Goal: Find specific page/section: Find specific page/section

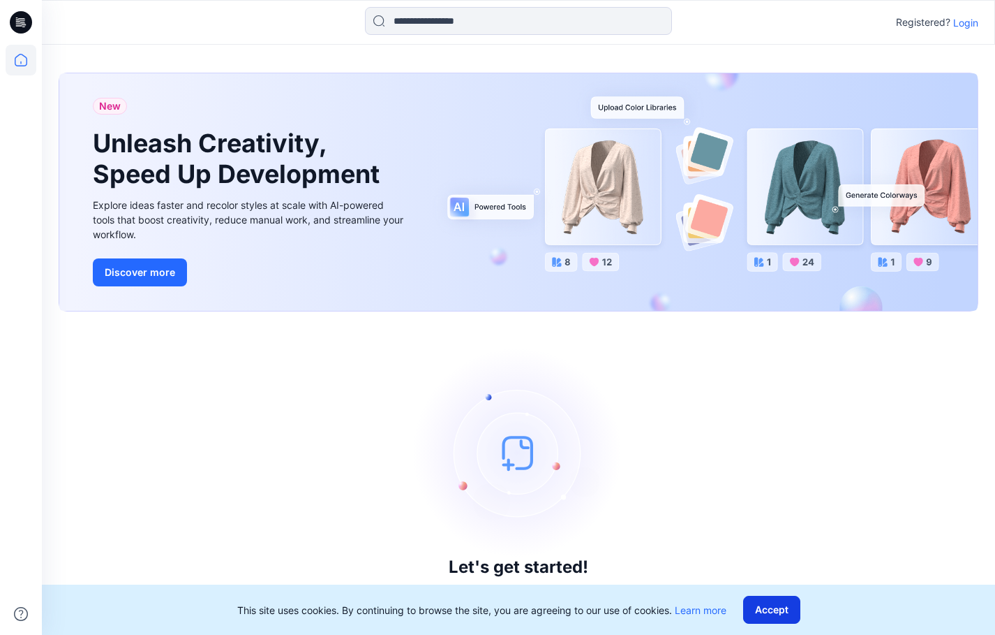
click at [772, 605] on button "Accept" at bounding box center [771, 609] width 57 height 28
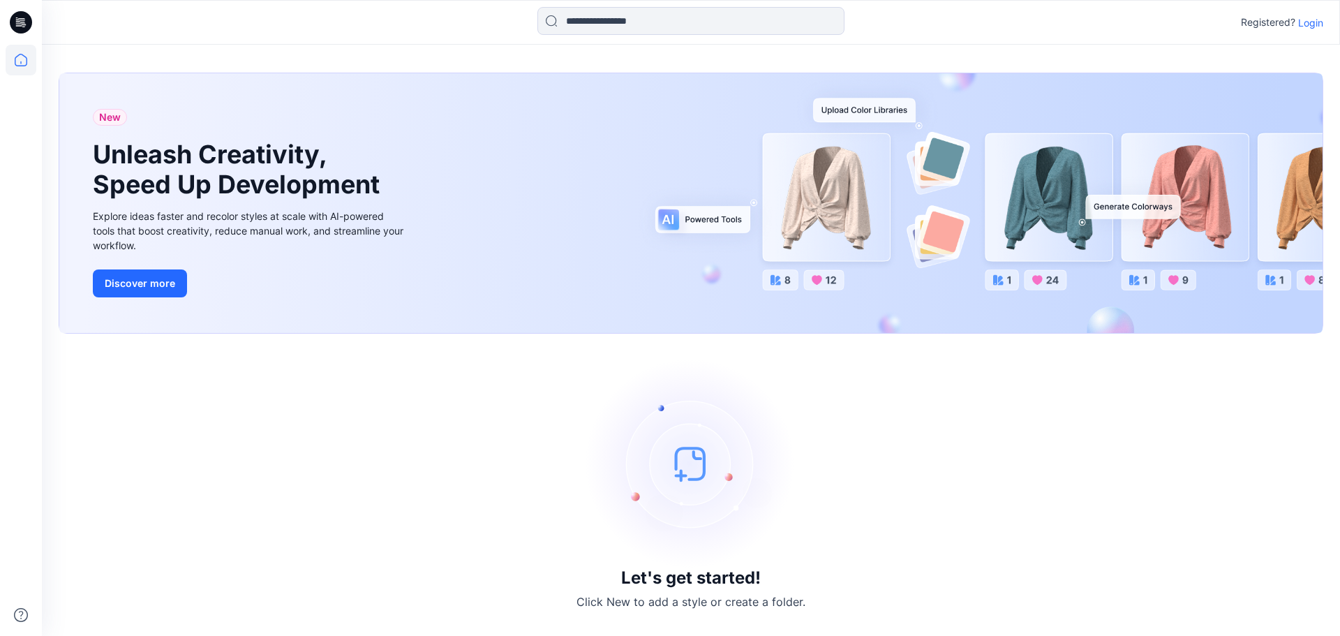
click at [984, 20] on p "Login" at bounding box center [1310, 22] width 25 height 15
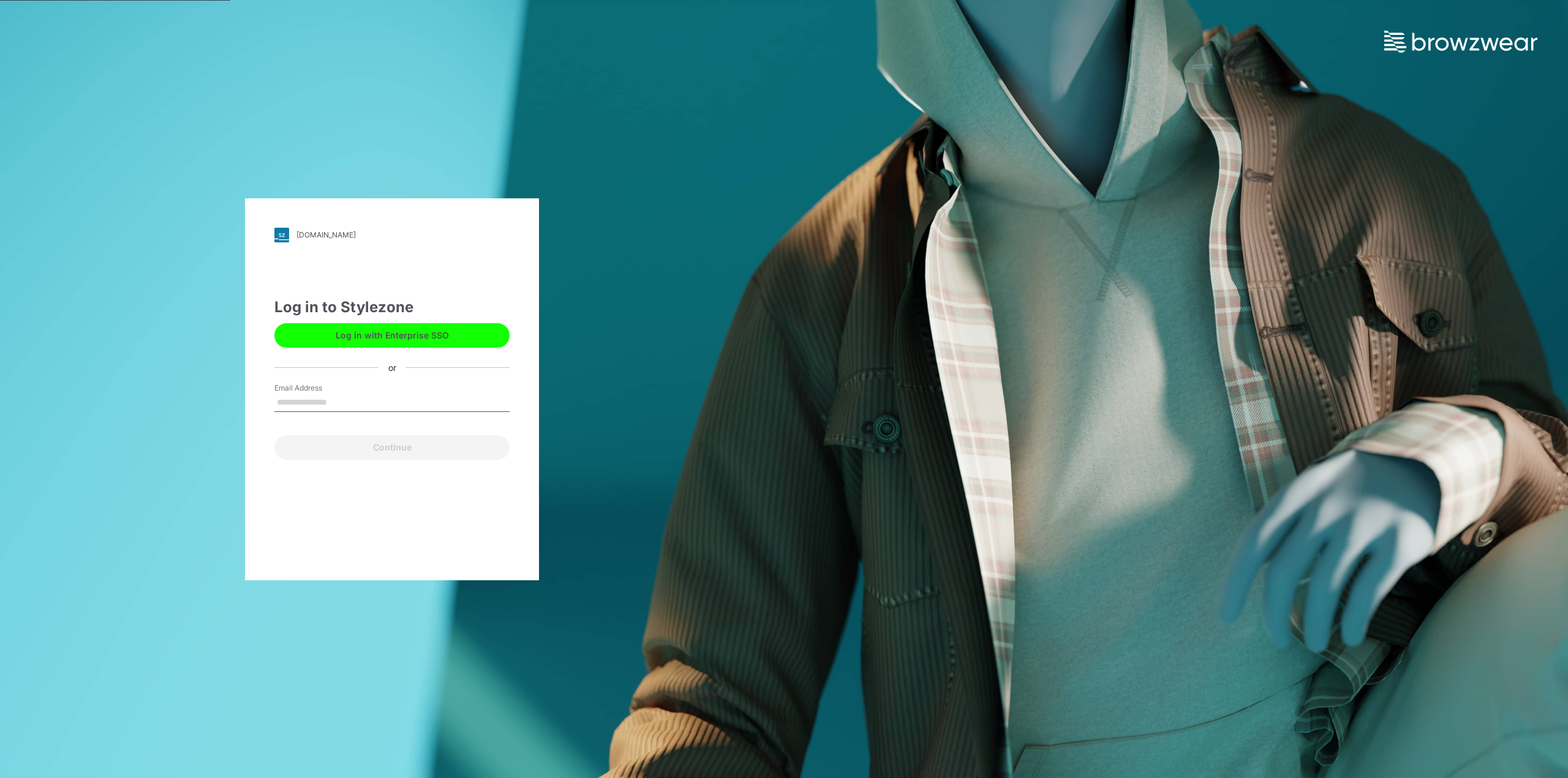
click at [397, 403] on input "Email Address" at bounding box center [392, 403] width 235 height 18
type input "**********"
click at [397, 445] on button "Continue" at bounding box center [392, 447] width 235 height 25
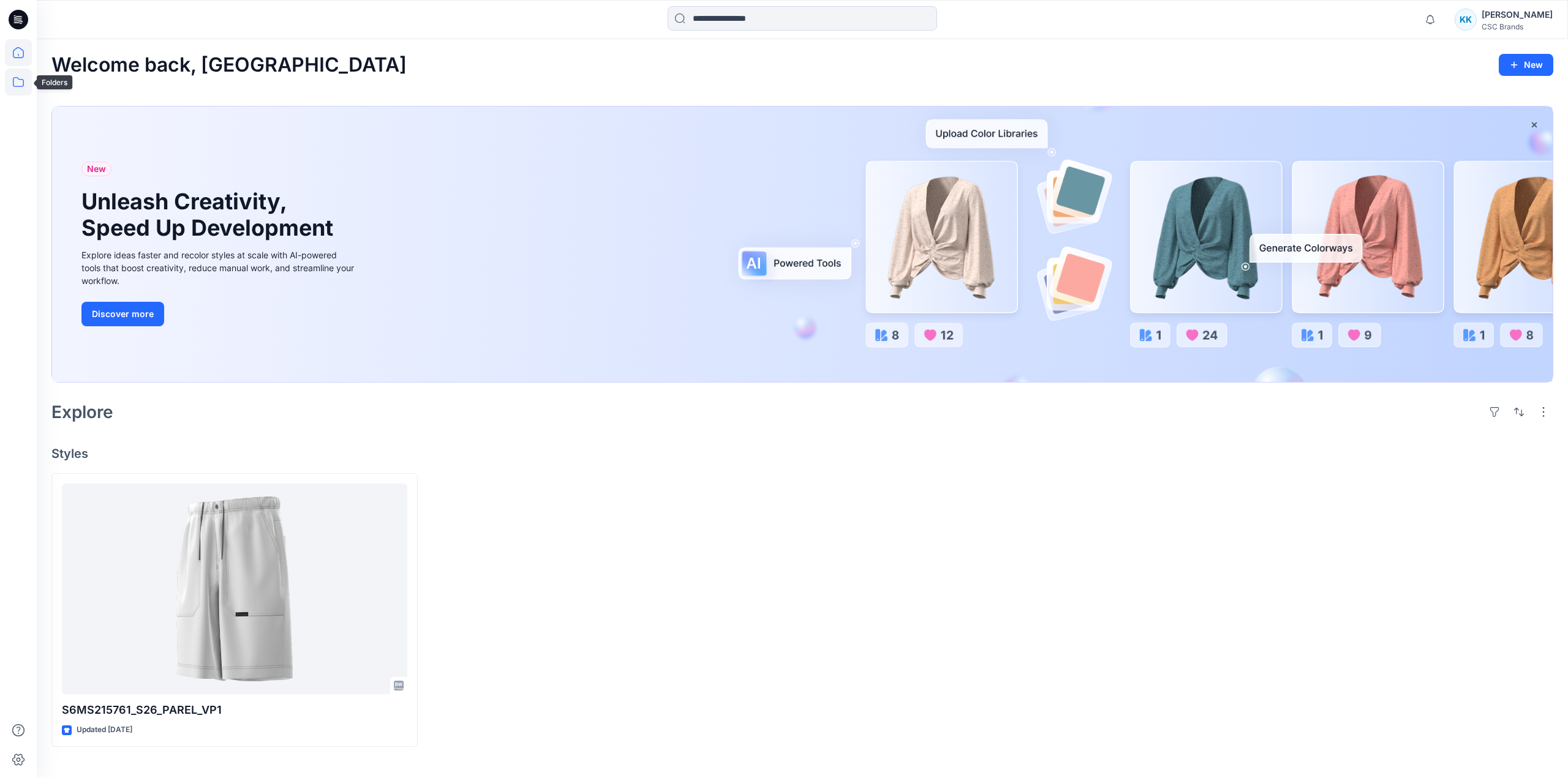
click at [16, 86] on icon at bounding box center [18, 82] width 27 height 27
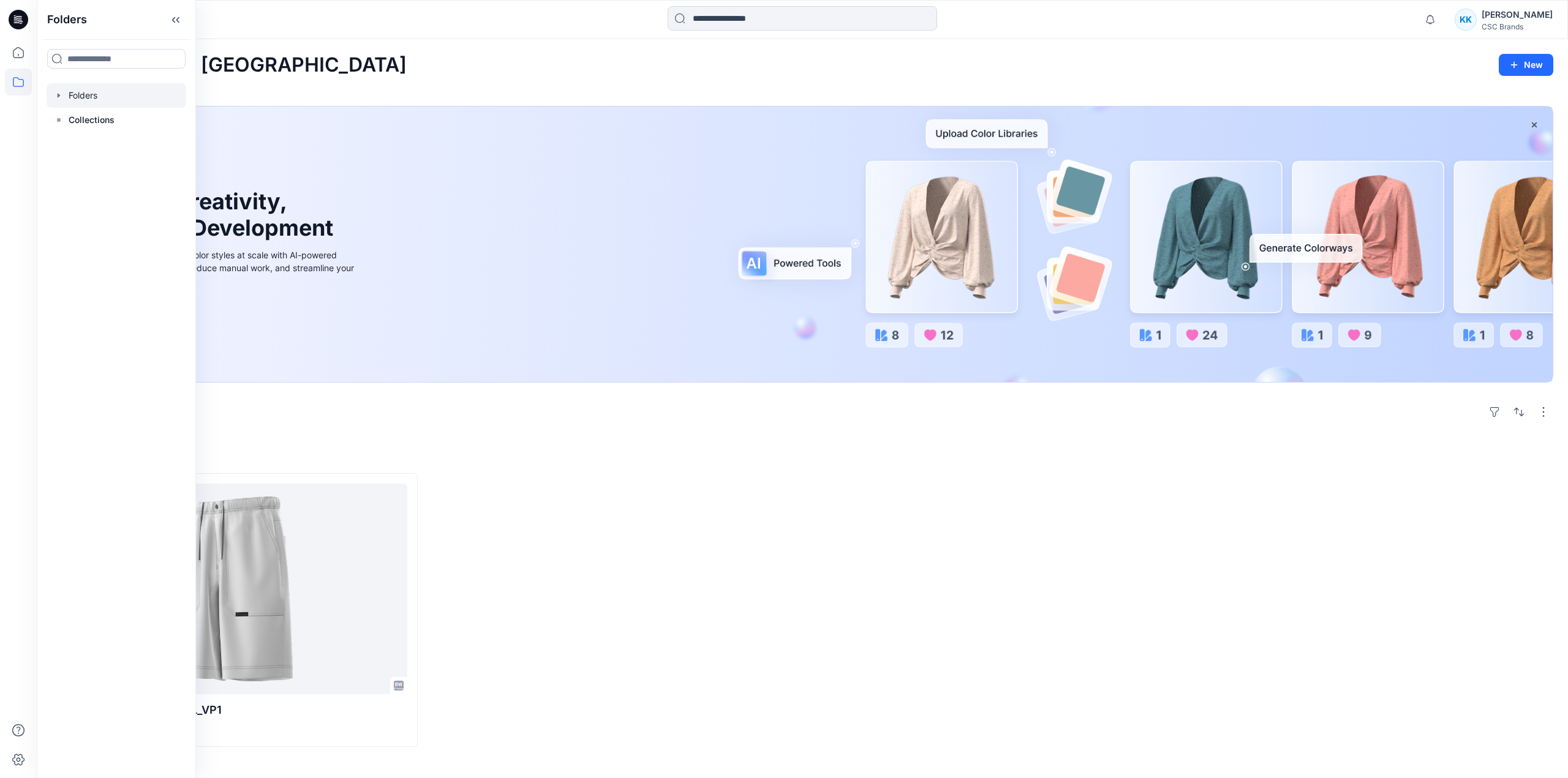
click at [58, 96] on icon "button" at bounding box center [59, 95] width 3 height 4
click at [71, 115] on div at bounding box center [116, 120] width 140 height 25
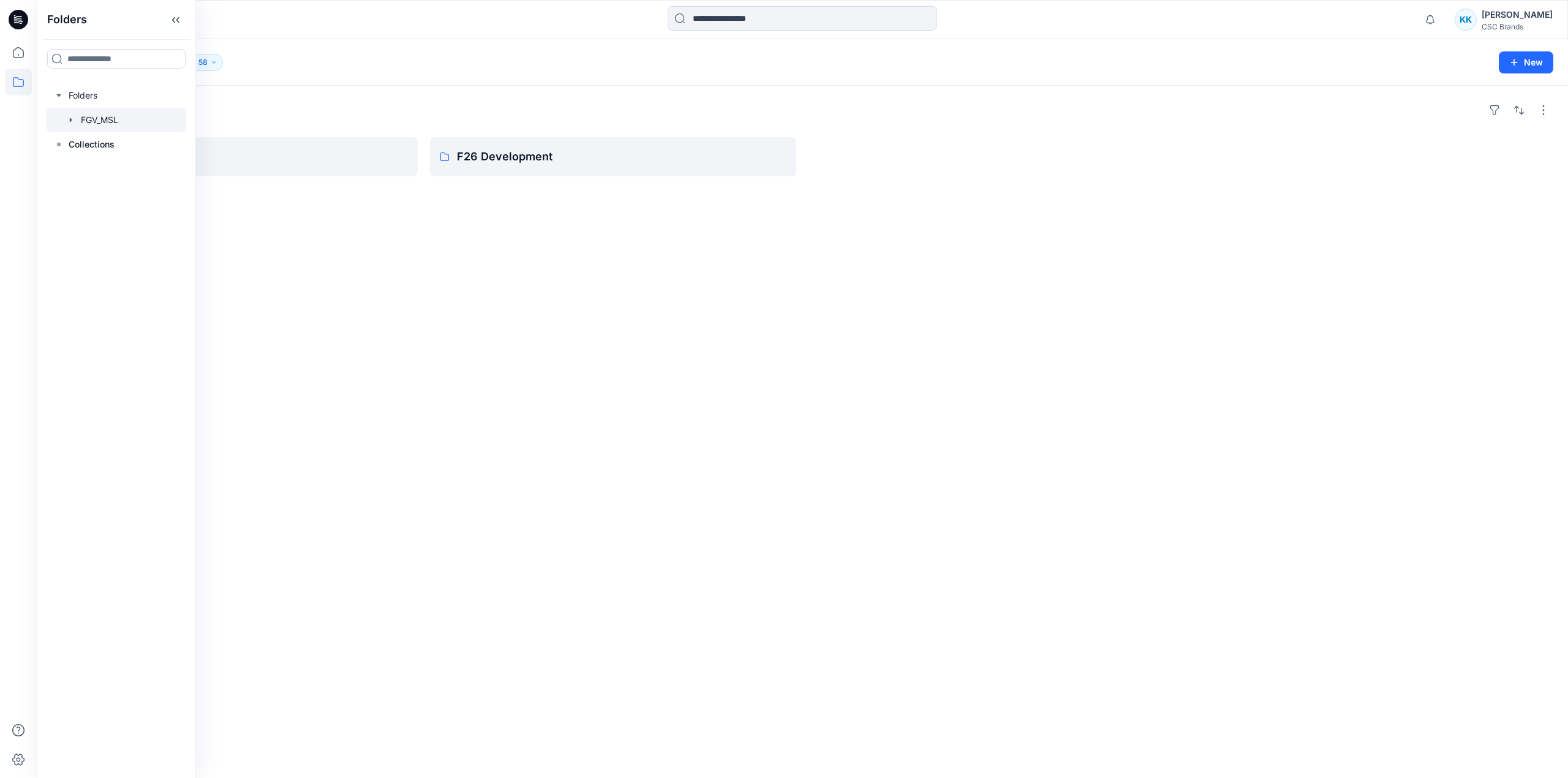
click at [585, 231] on div "Folders S27 Development F26 Development" at bounding box center [802, 432] width 1531 height 693
click at [579, 159] on p "F26 Development" at bounding box center [612, 157] width 310 height 18
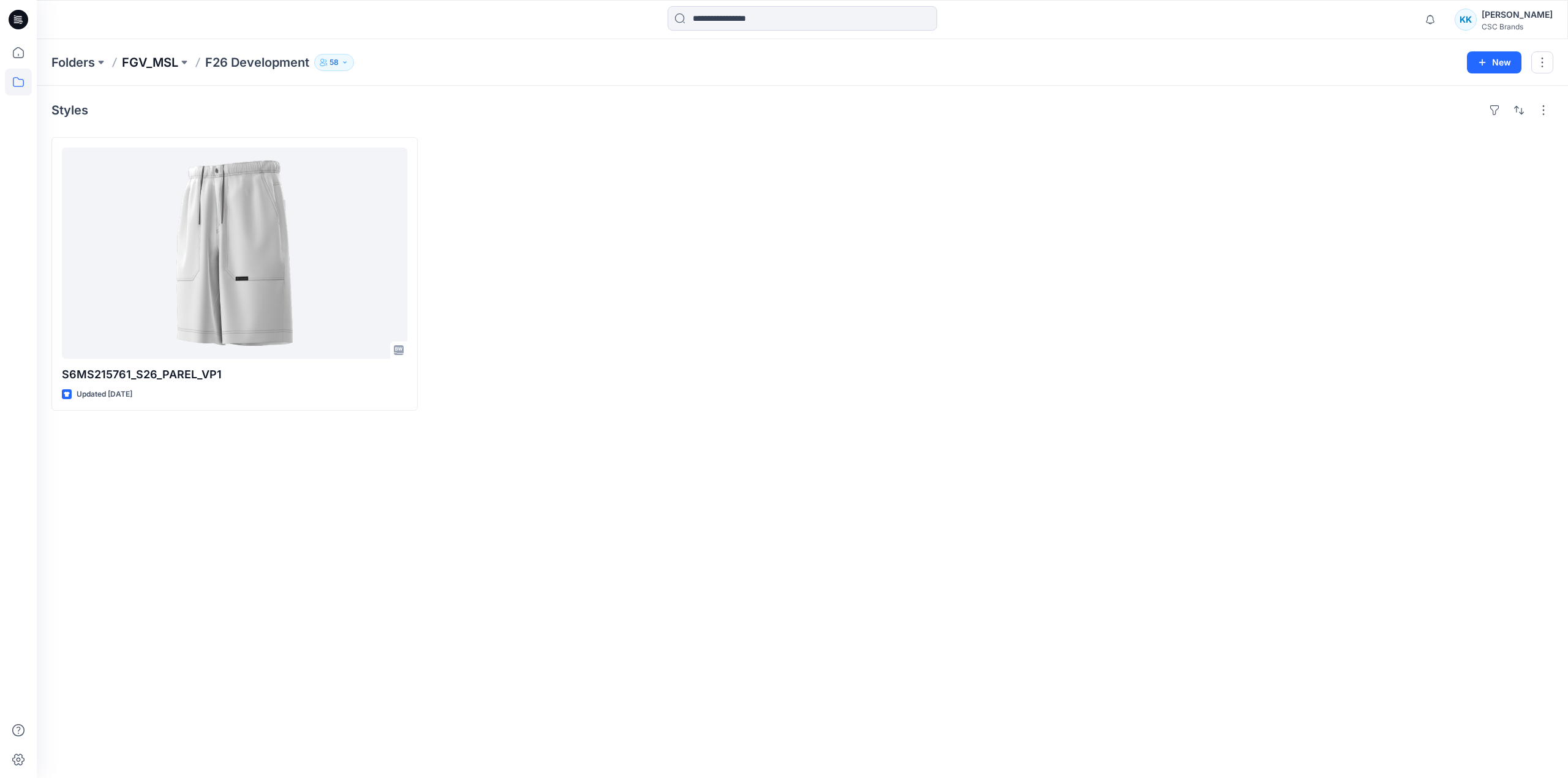
click at [156, 62] on p "FGV_MSL" at bounding box center [150, 62] width 56 height 18
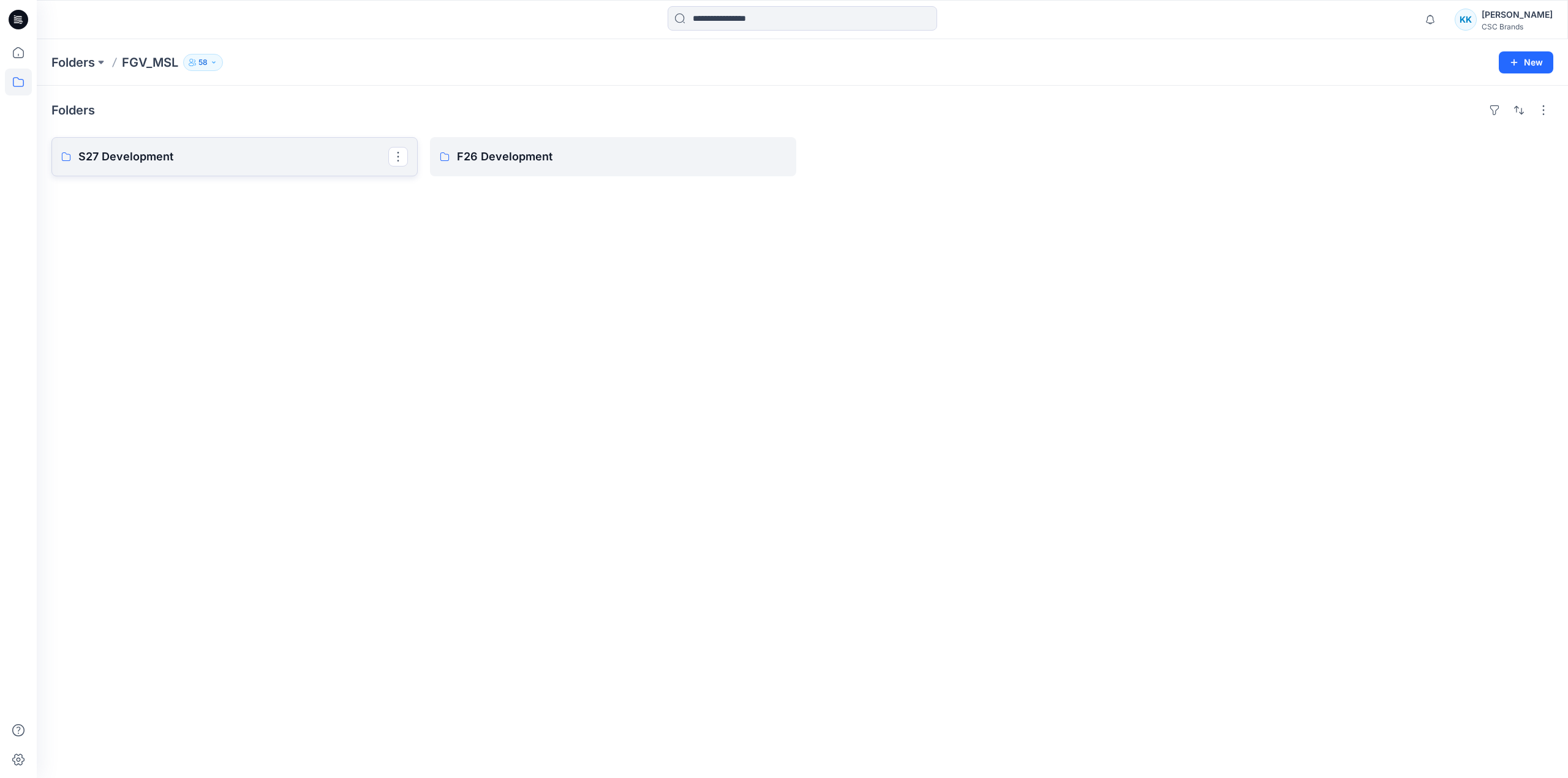
click at [129, 168] on link "S27 Development" at bounding box center [234, 156] width 366 height 39
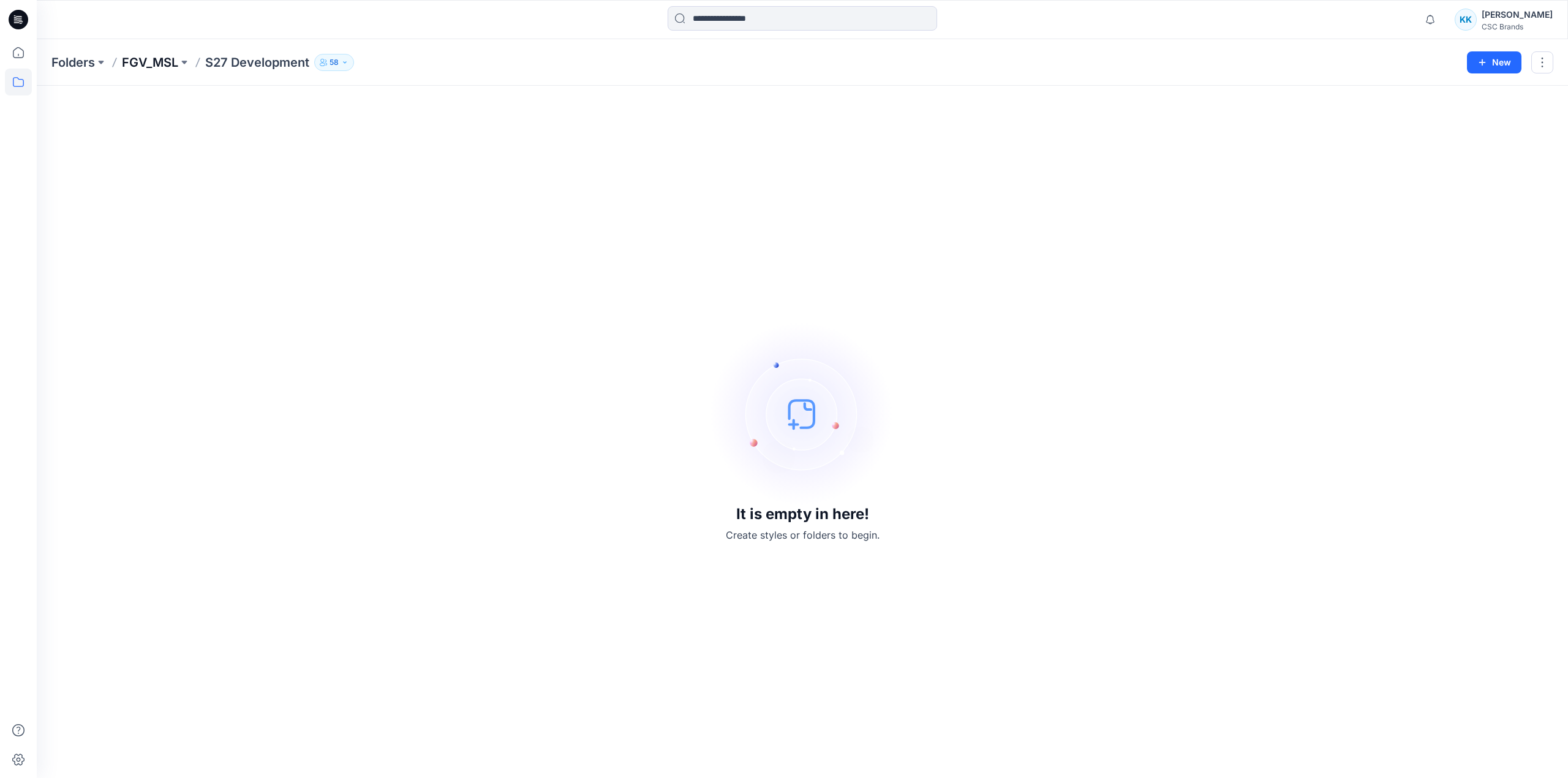
click at [161, 62] on p "FGV_MSL" at bounding box center [150, 62] width 56 height 18
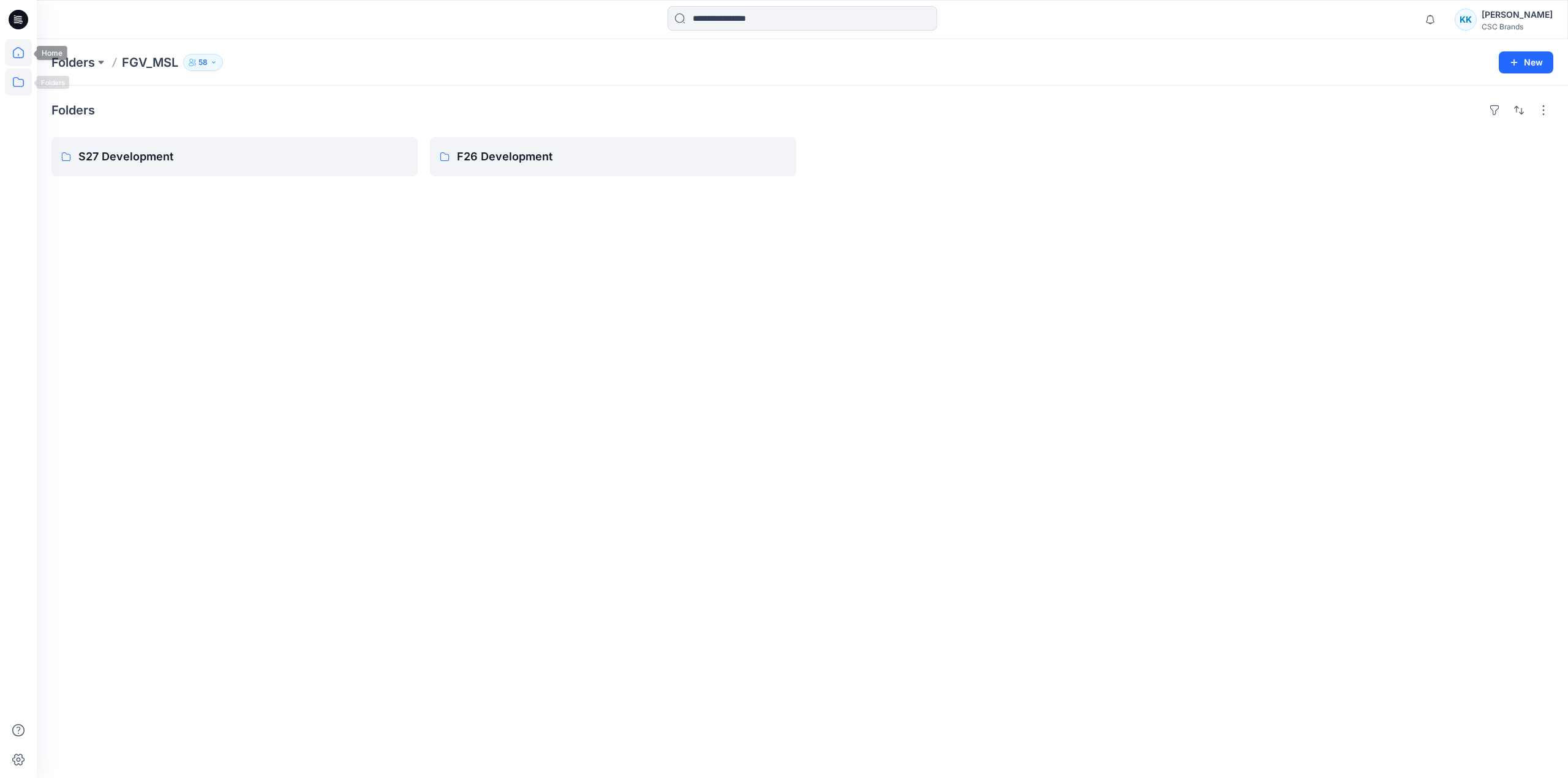
click at [27, 58] on icon at bounding box center [18, 53] width 27 height 27
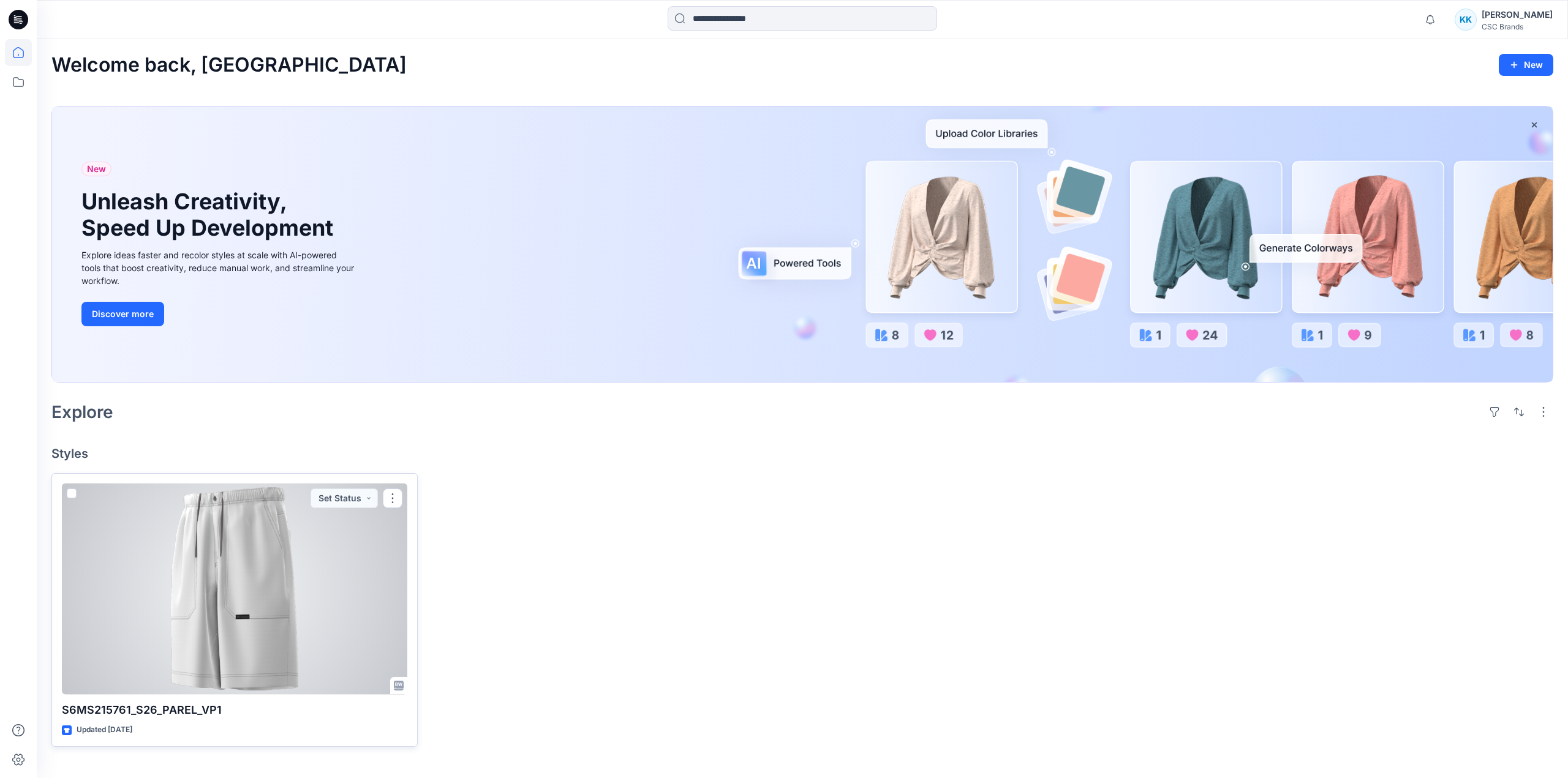
click at [314, 596] on div at bounding box center [235, 589] width 346 height 211
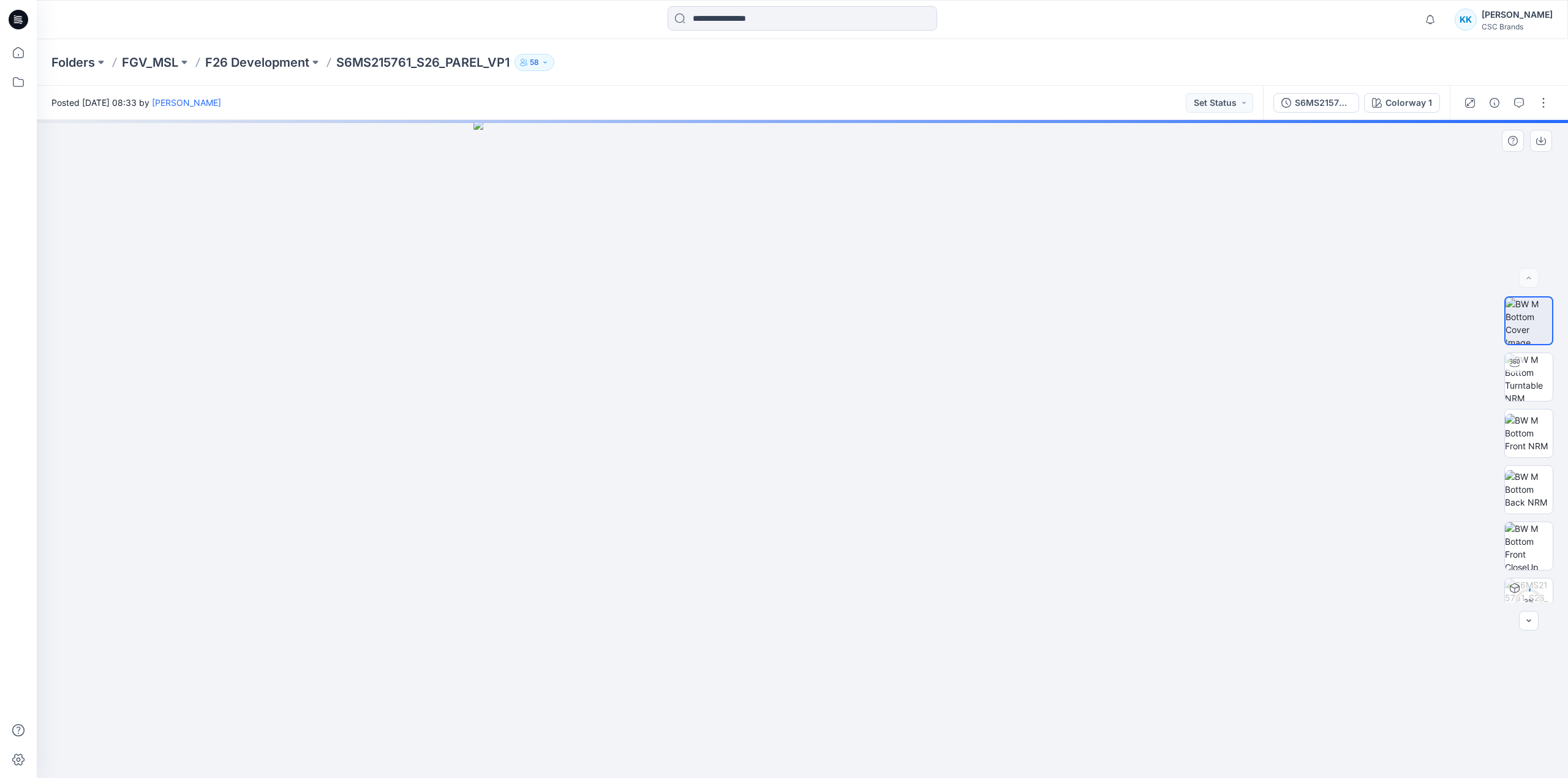
drag, startPoint x: 1006, startPoint y: 347, endPoint x: 1261, endPoint y: 418, distance: 264.7
click at [1261, 418] on div at bounding box center [802, 449] width 1531 height 658
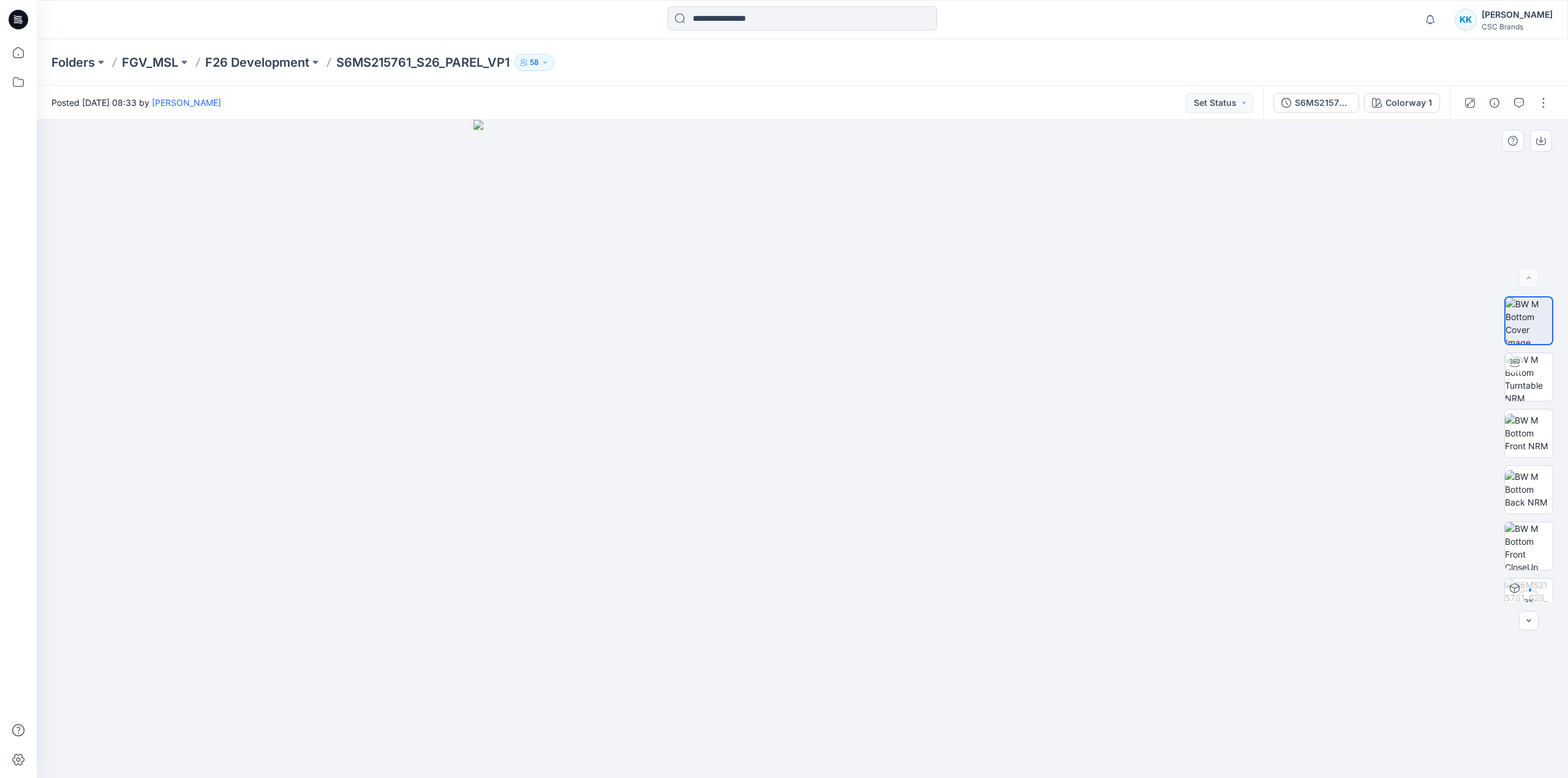
click at [1095, 332] on img at bounding box center [803, 449] width 658 height 658
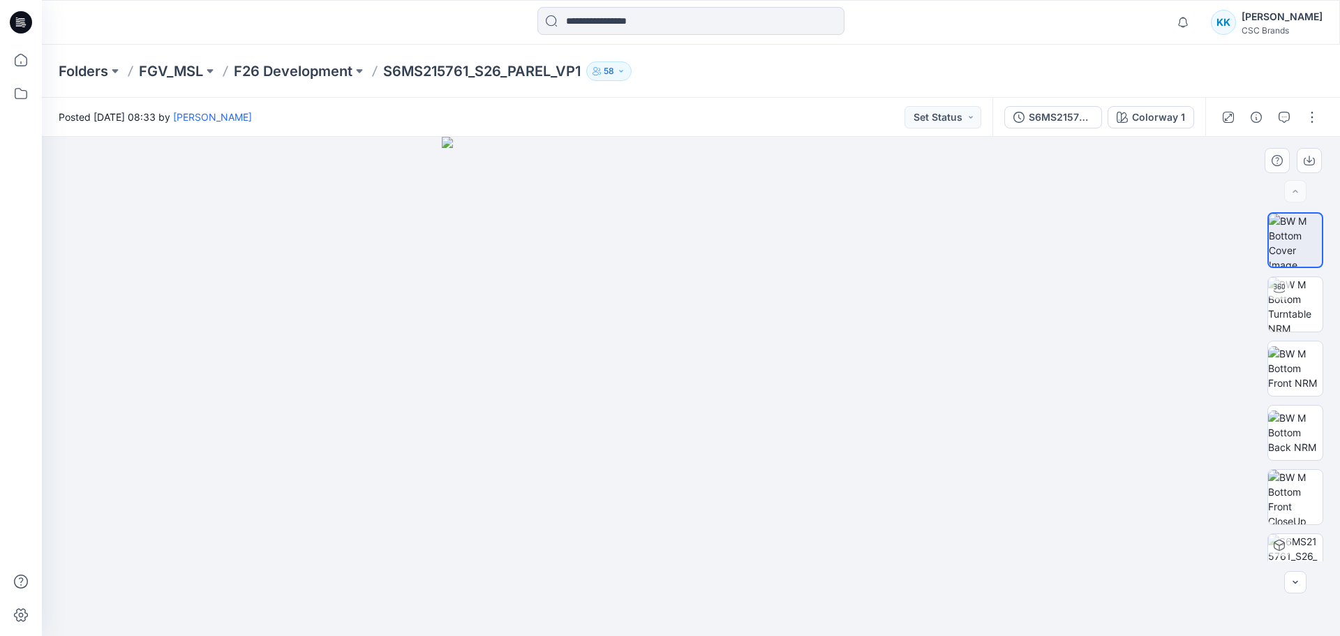
click at [379, 350] on div at bounding box center [691, 386] width 1298 height 499
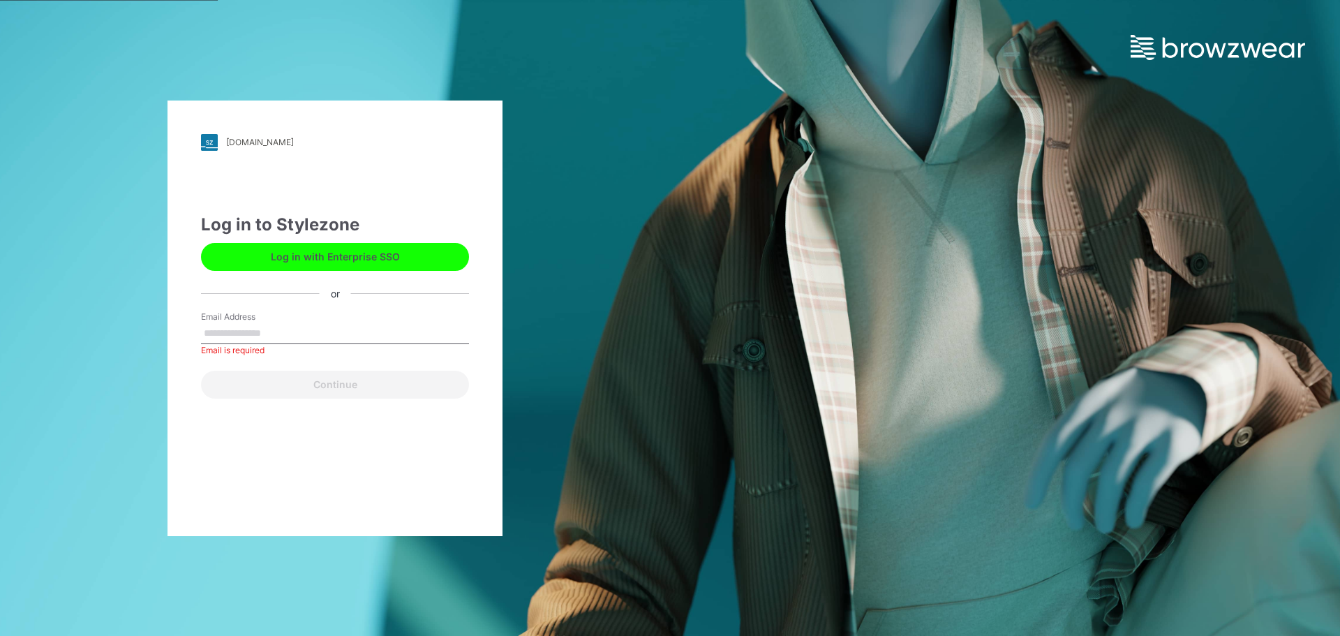
click at [366, 255] on button "Log in with Enterprise SSO" at bounding box center [335, 257] width 268 height 28
click at [309, 325] on input "Email Address" at bounding box center [335, 333] width 268 height 21
type input "**********"
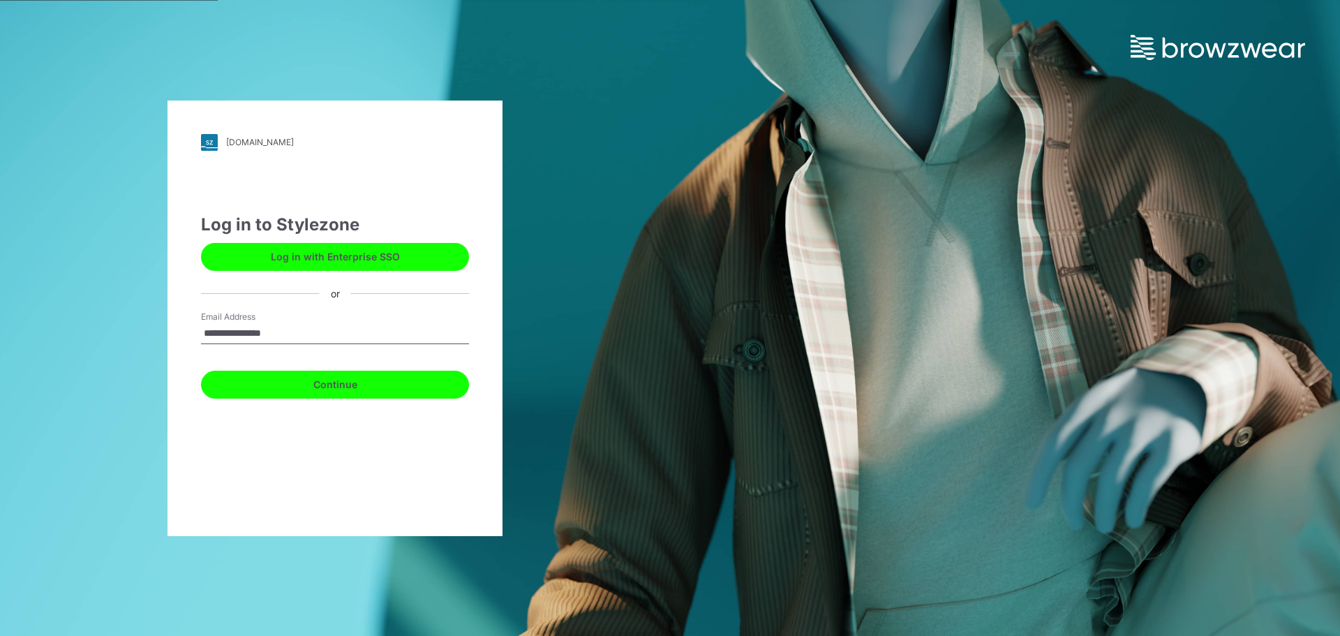
click at [274, 378] on button "Continue" at bounding box center [335, 385] width 268 height 28
